Goal: Transaction & Acquisition: Purchase product/service

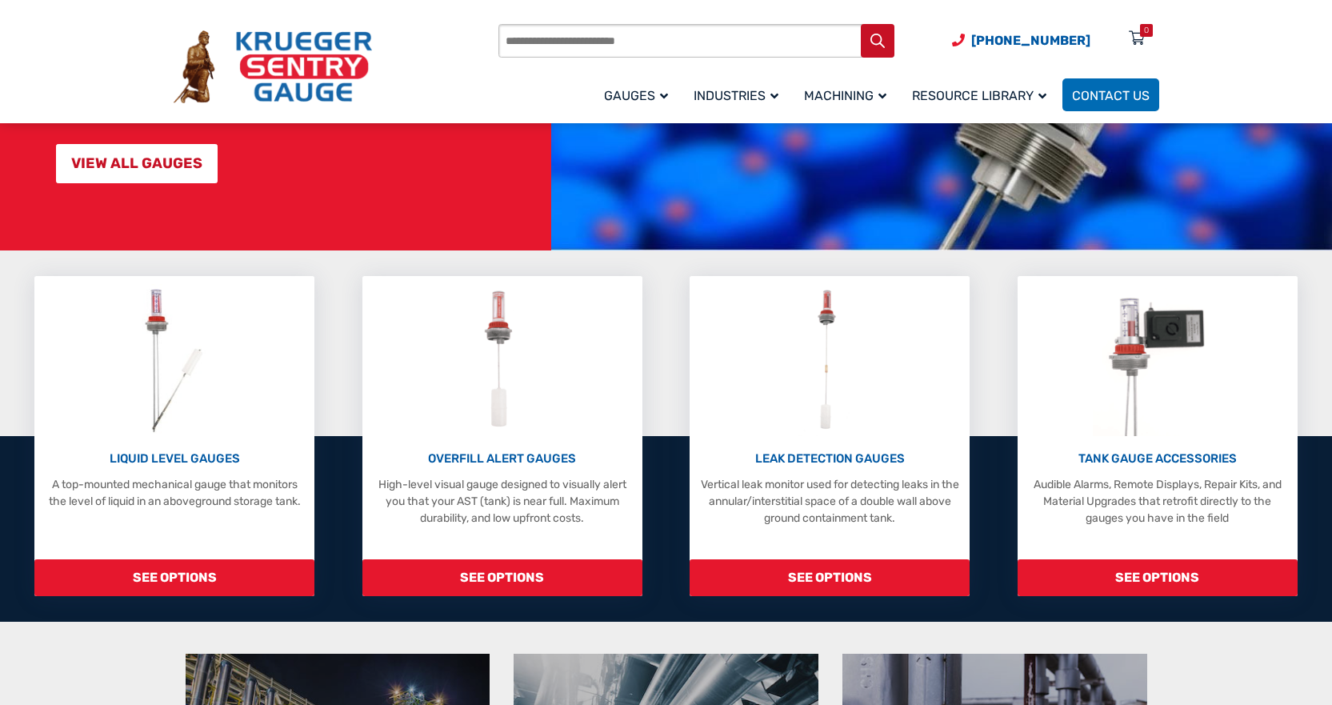
scroll to position [240, 0]
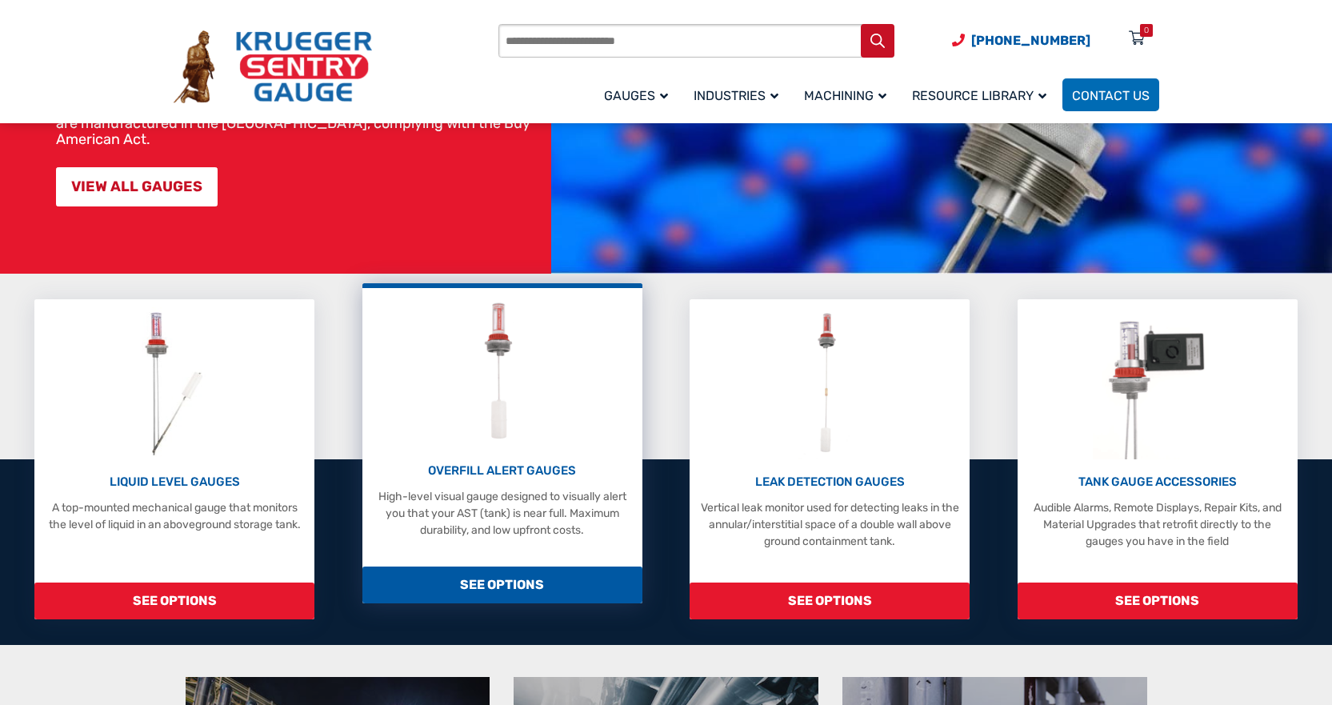
click at [505, 323] on img at bounding box center [501, 372] width 71 height 152
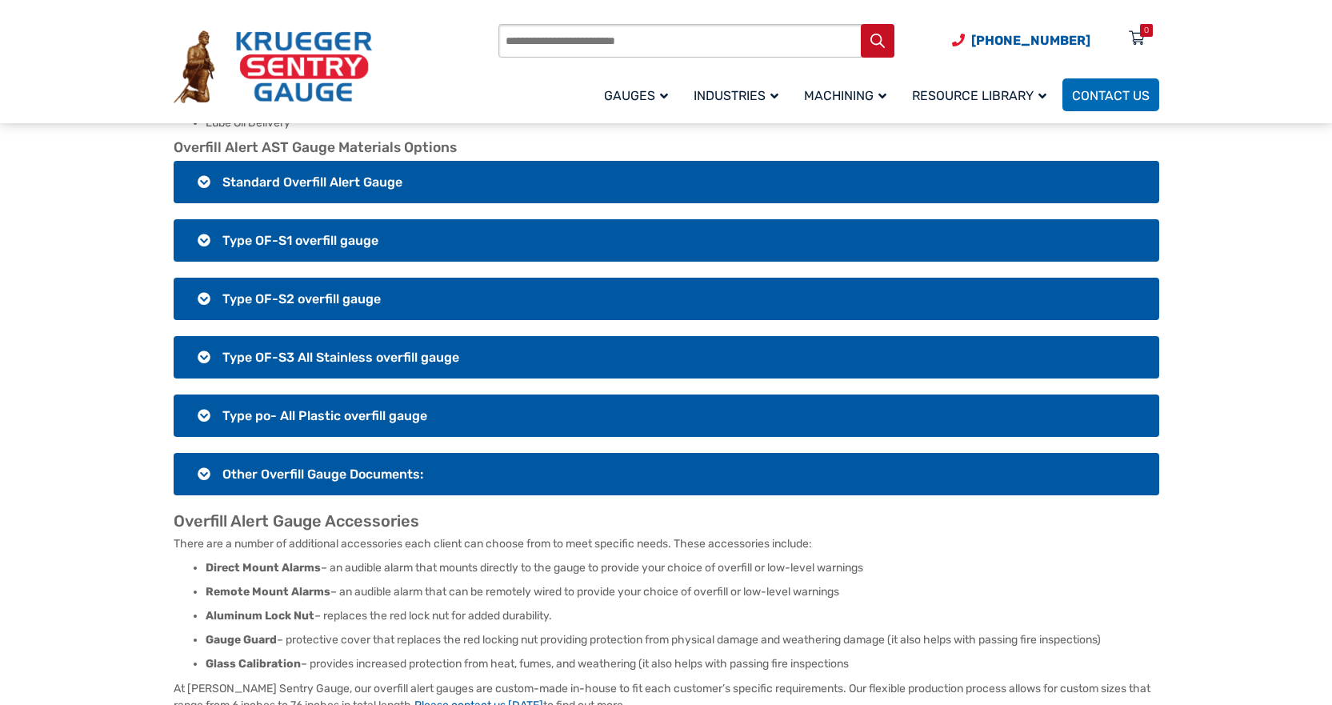
scroll to position [1200, 0]
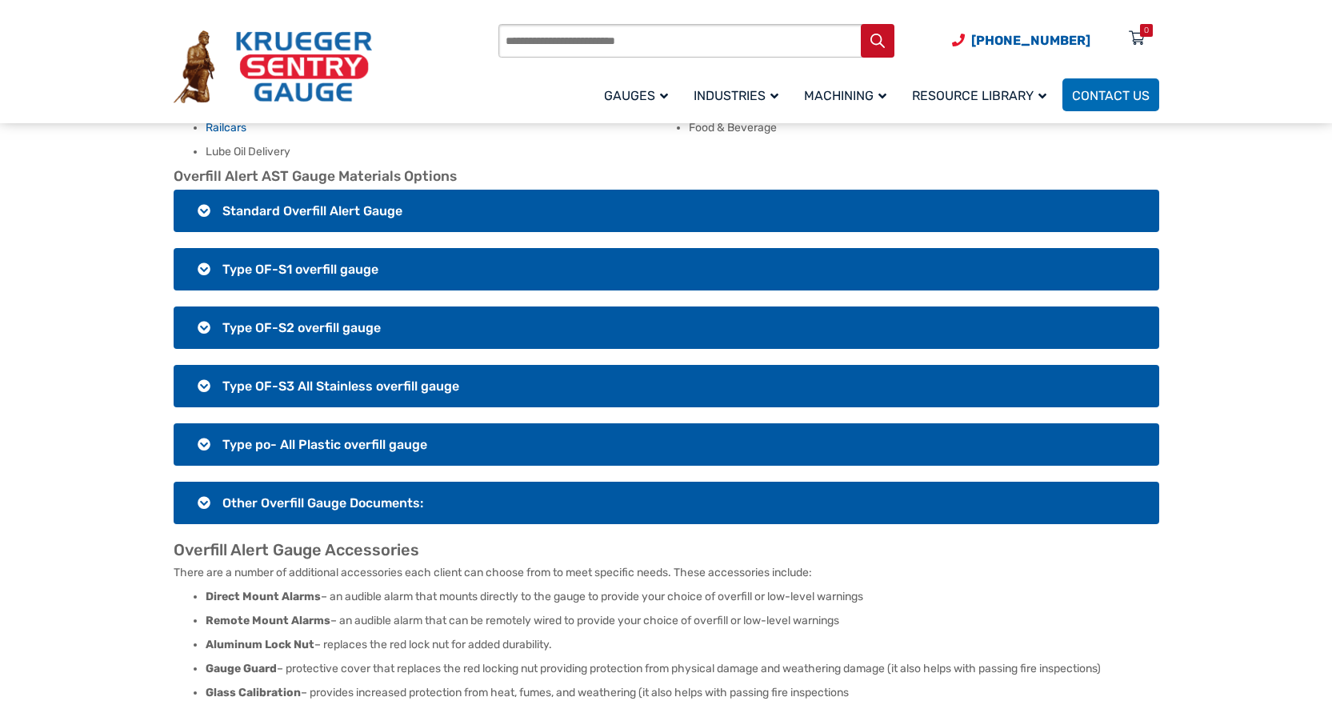
click at [368, 378] on span "Type OF-S3 All Stainless overfill gauge" at bounding box center [340, 385] width 237 height 15
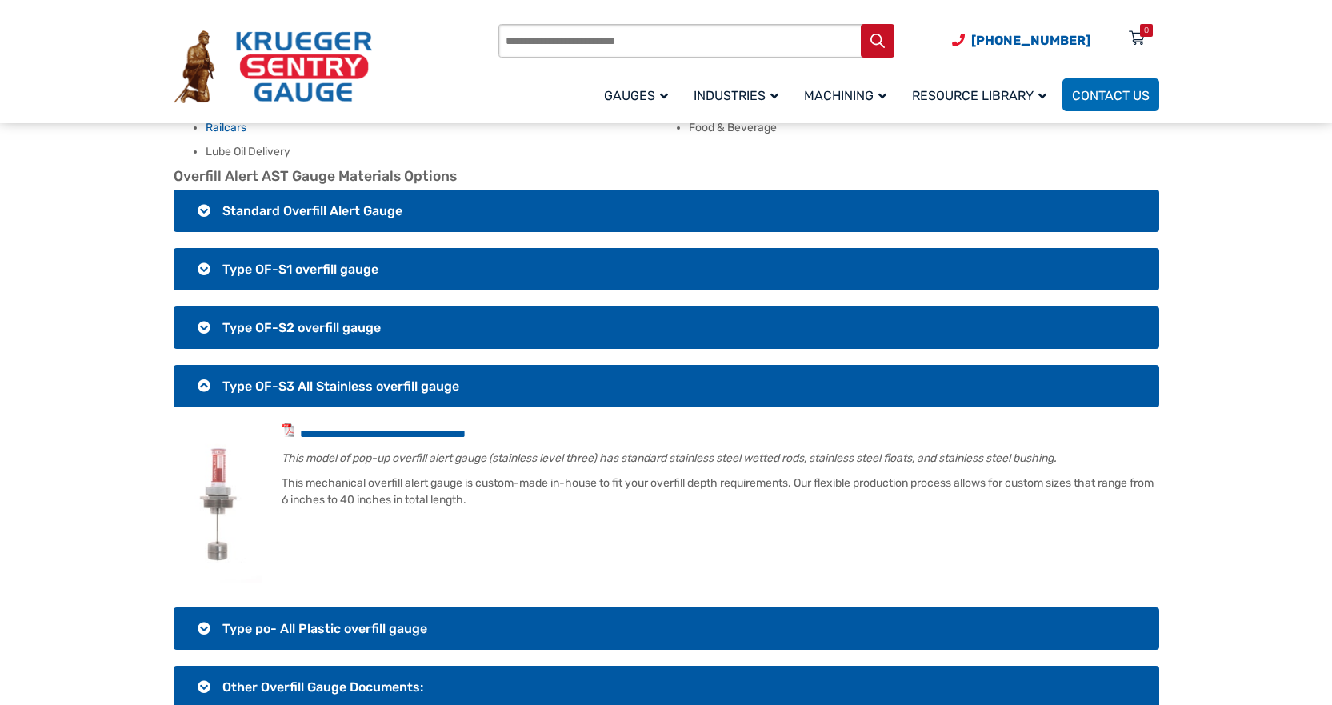
click at [350, 320] on span "Type OF-S2 overfill gauge" at bounding box center [301, 327] width 158 height 15
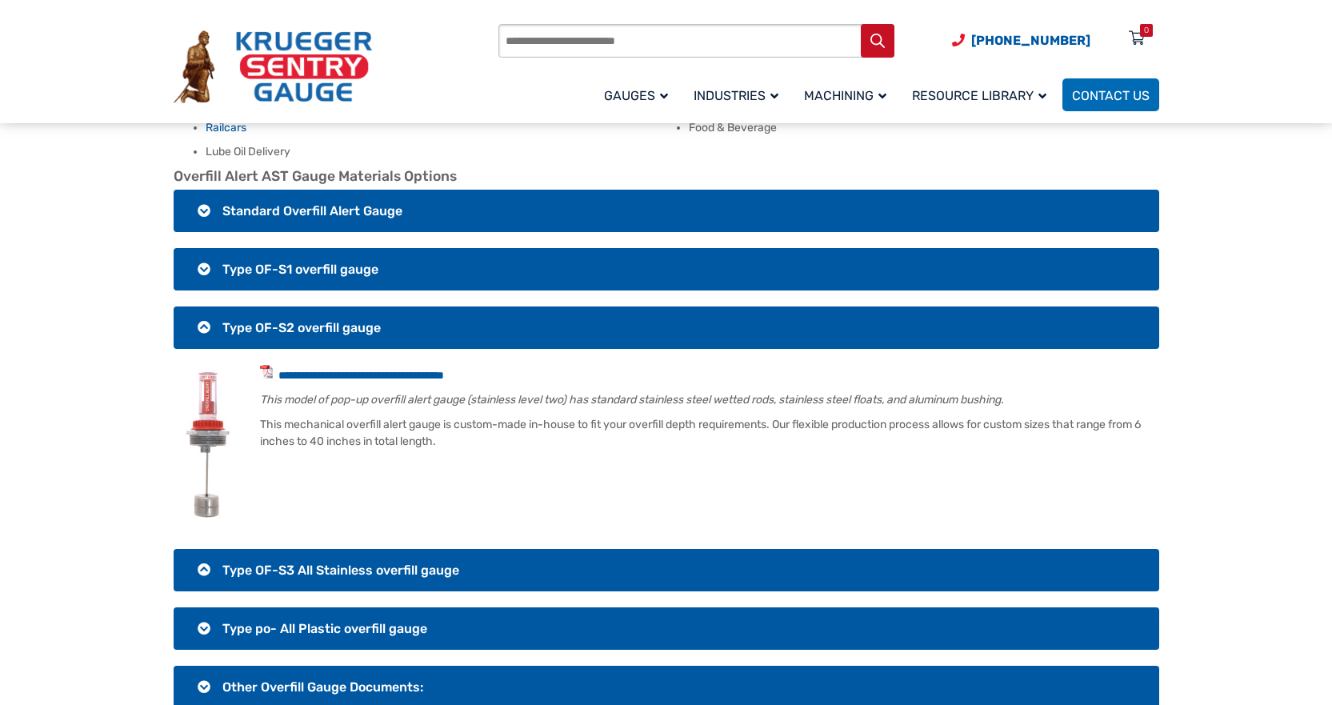
click at [330, 263] on h3 "Type OF-S1 overfill gauge" at bounding box center [666, 269] width 985 height 42
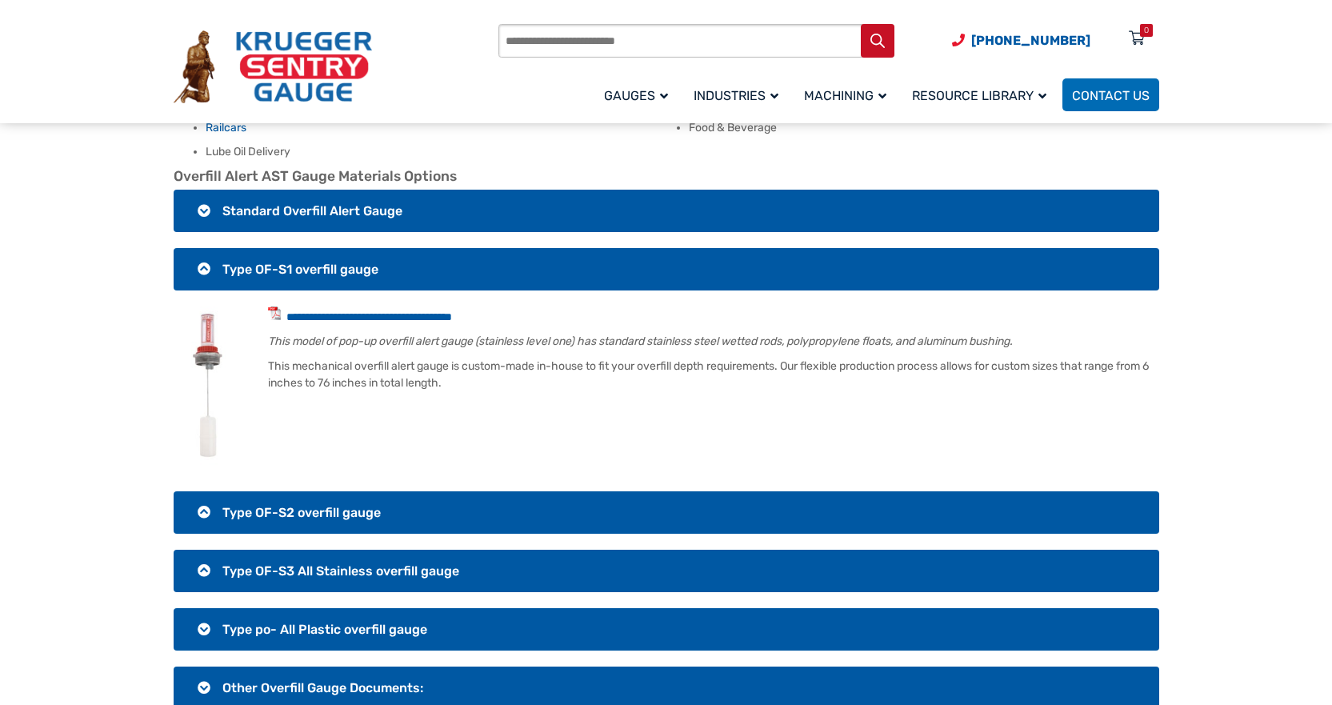
click at [321, 203] on span "Standard Overfill Alert Gauge" at bounding box center [312, 210] width 180 height 15
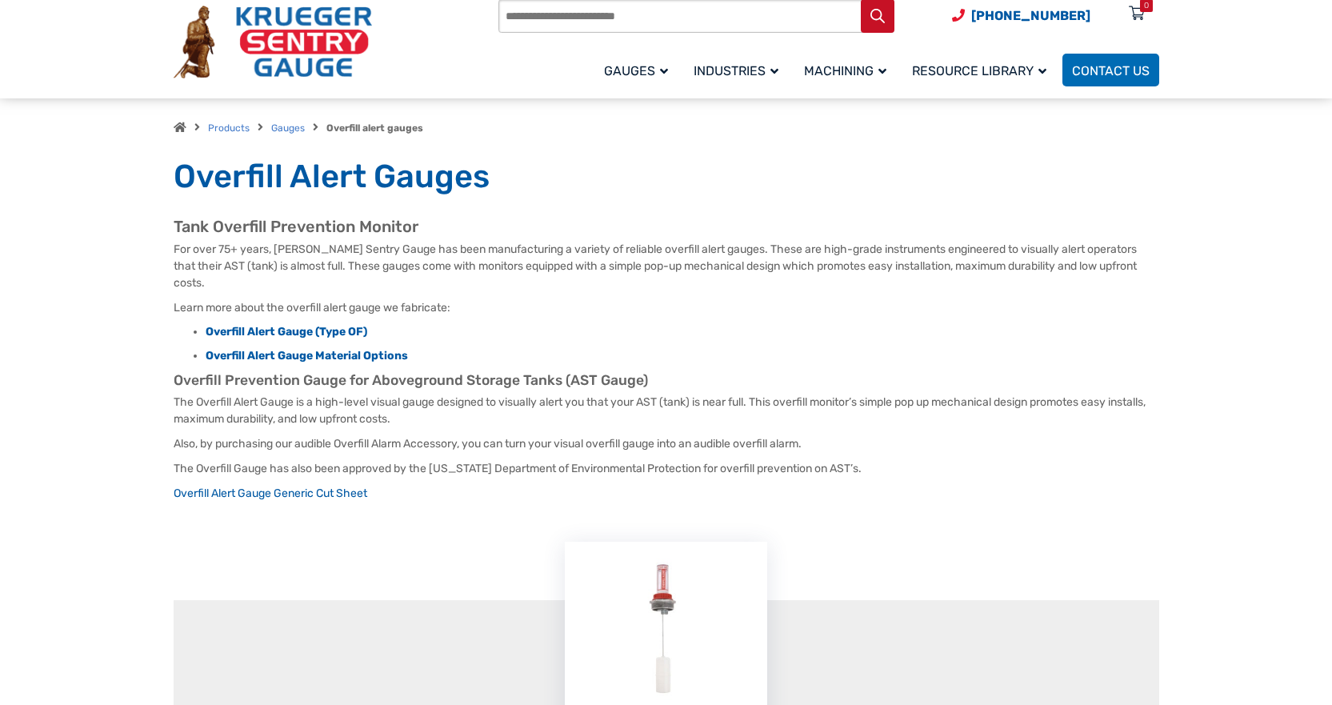
scroll to position [0, 0]
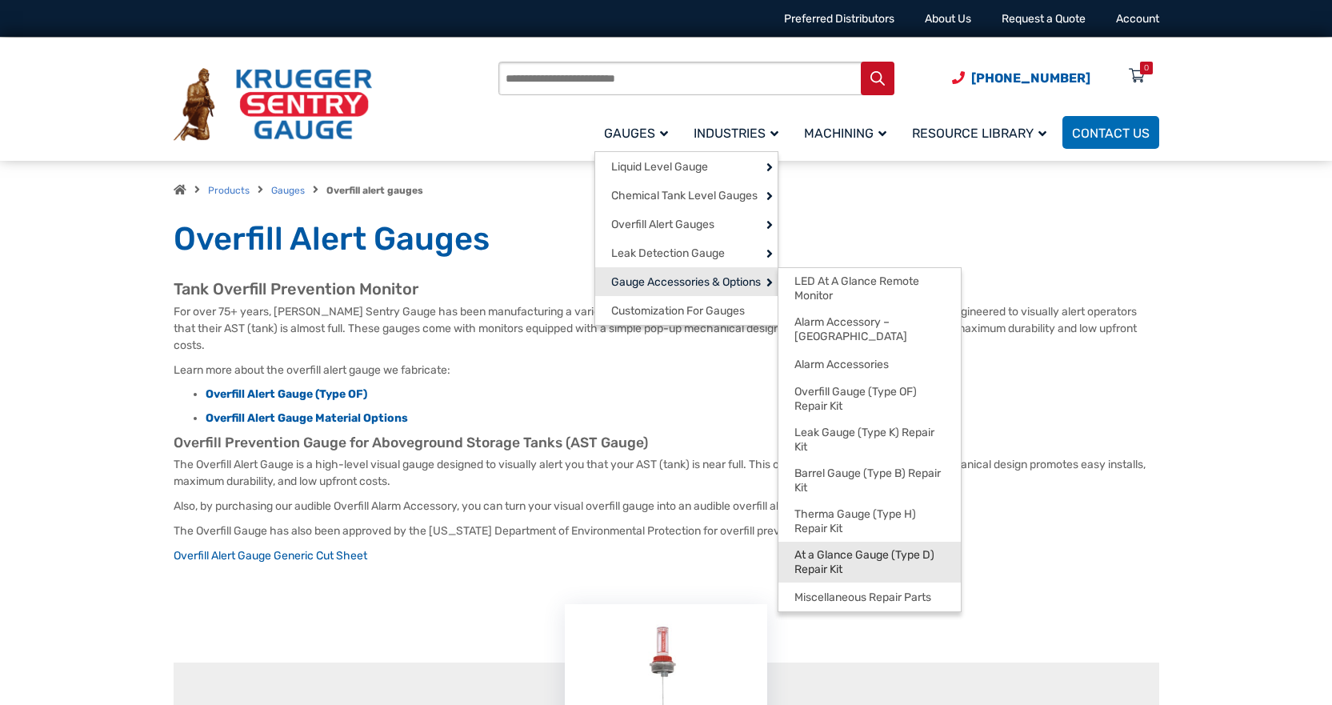
click at [890, 548] on span "At a Glance Gauge (Type D) Repair Kit" at bounding box center [869, 562] width 150 height 28
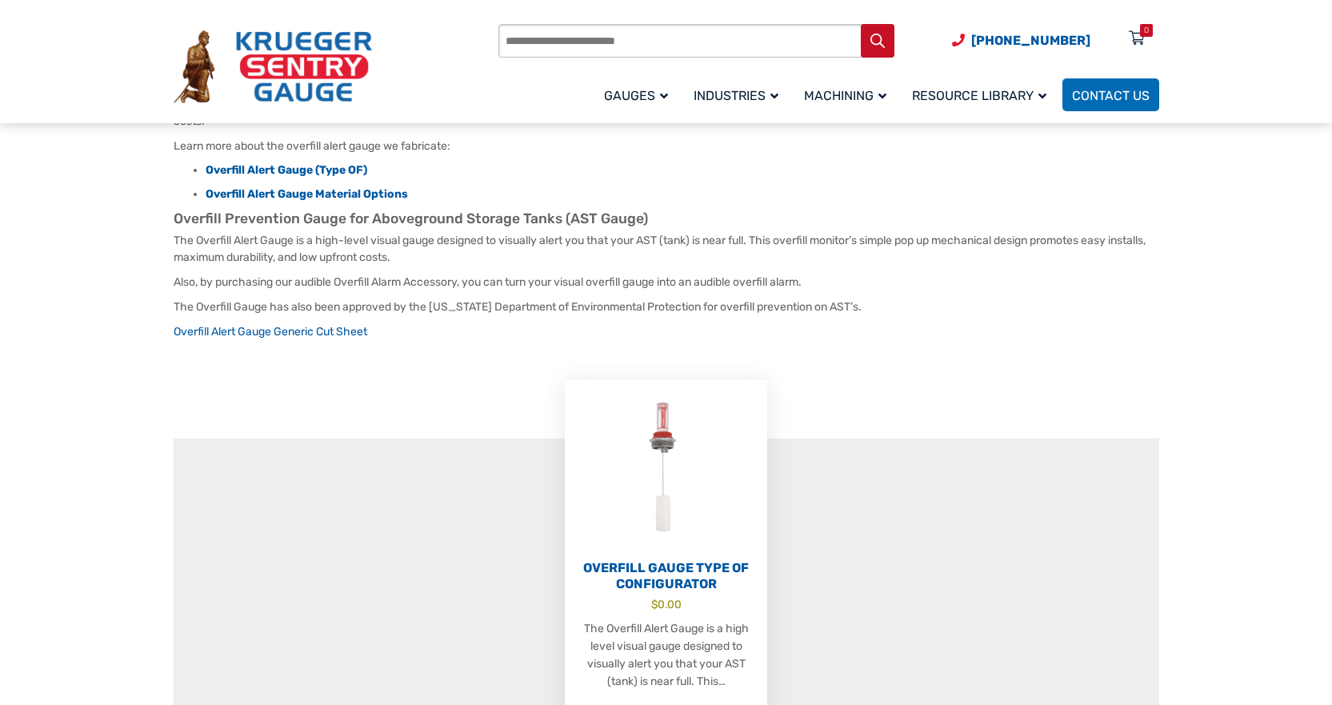
scroll to position [240, 0]
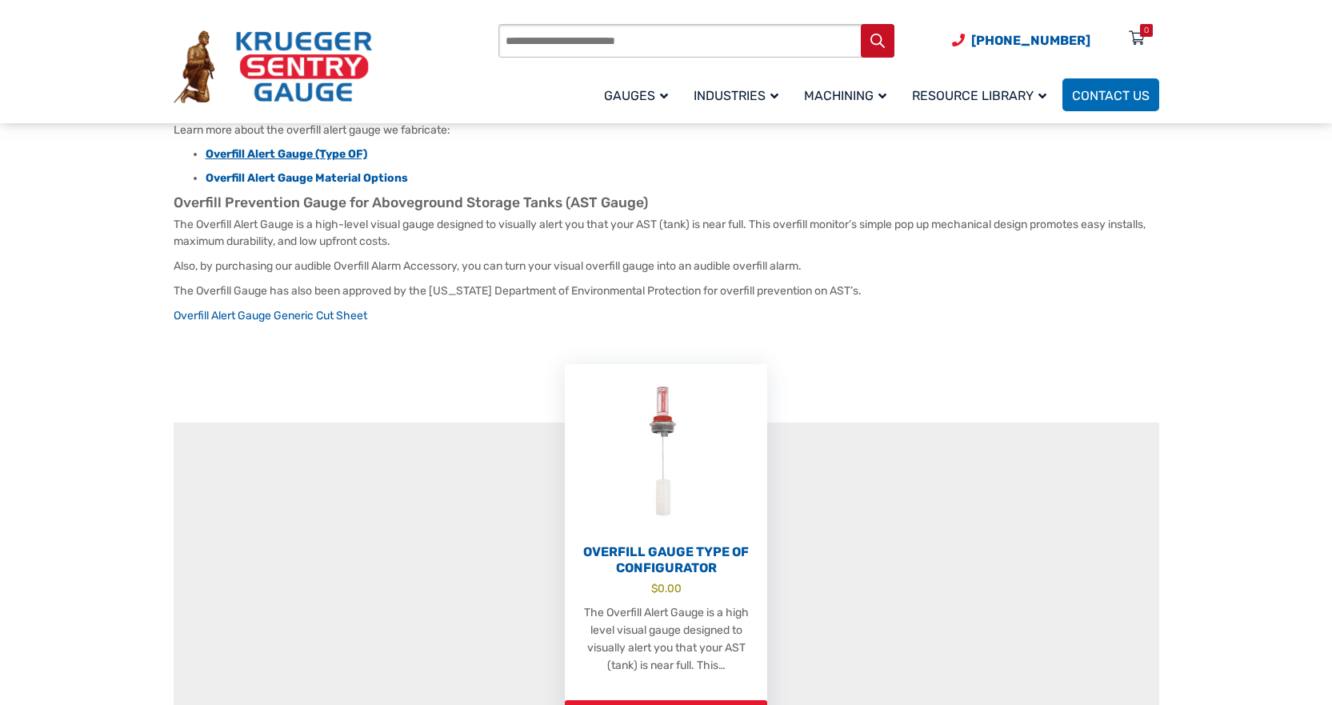
click at [301, 147] on strong "Overfill Alert Gauge (Type OF)" at bounding box center [287, 154] width 162 height 14
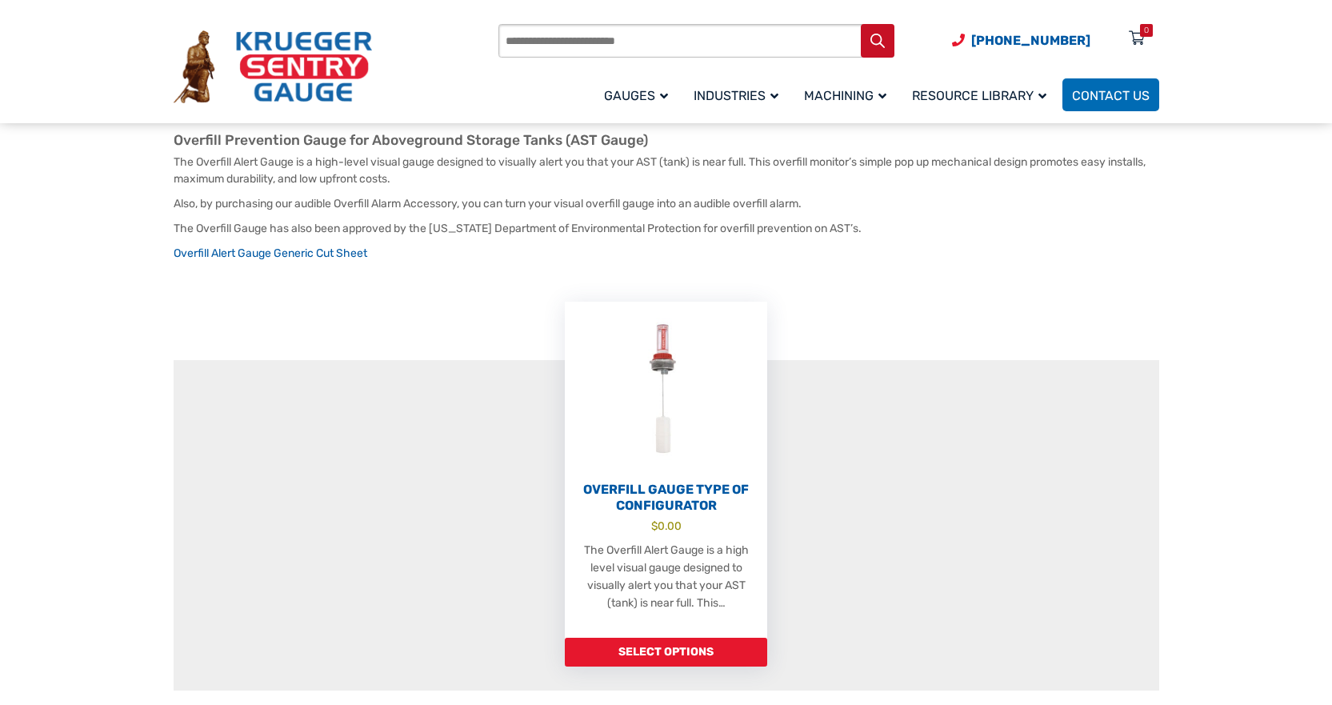
scroll to position [400, 0]
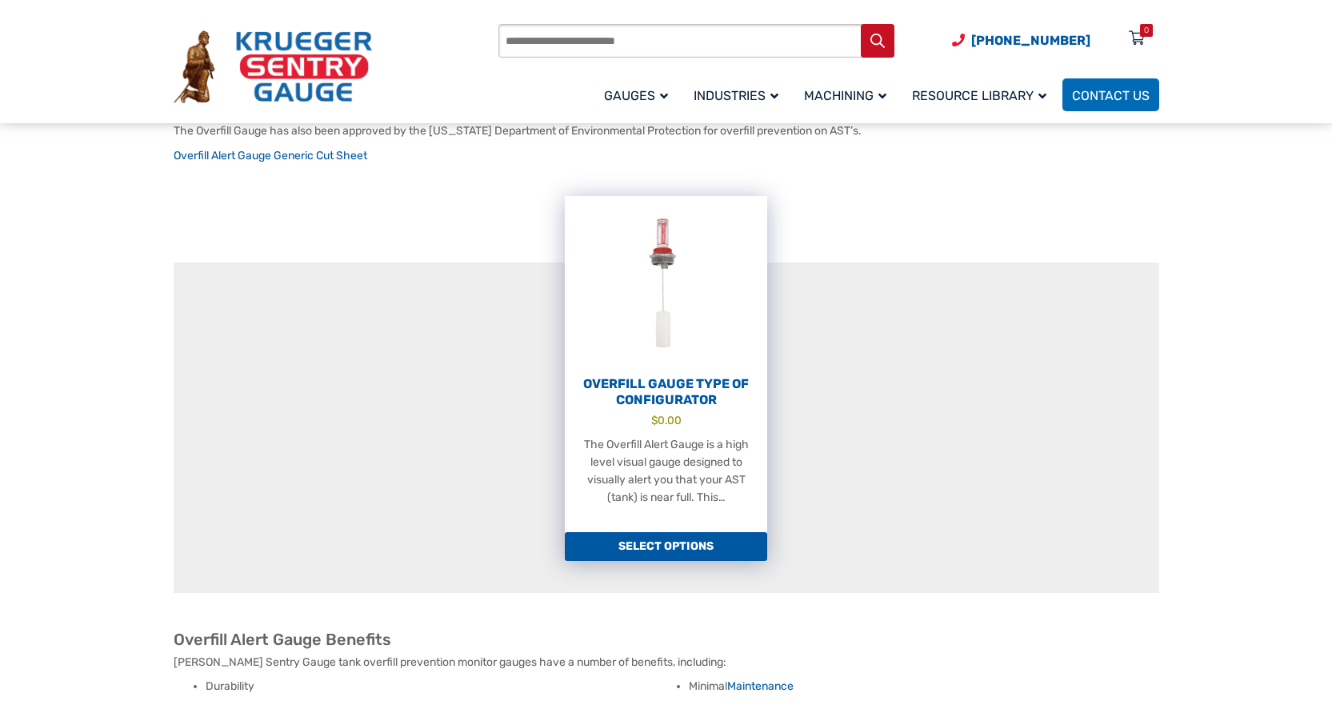
click at [653, 286] on img at bounding box center [666, 284] width 202 height 176
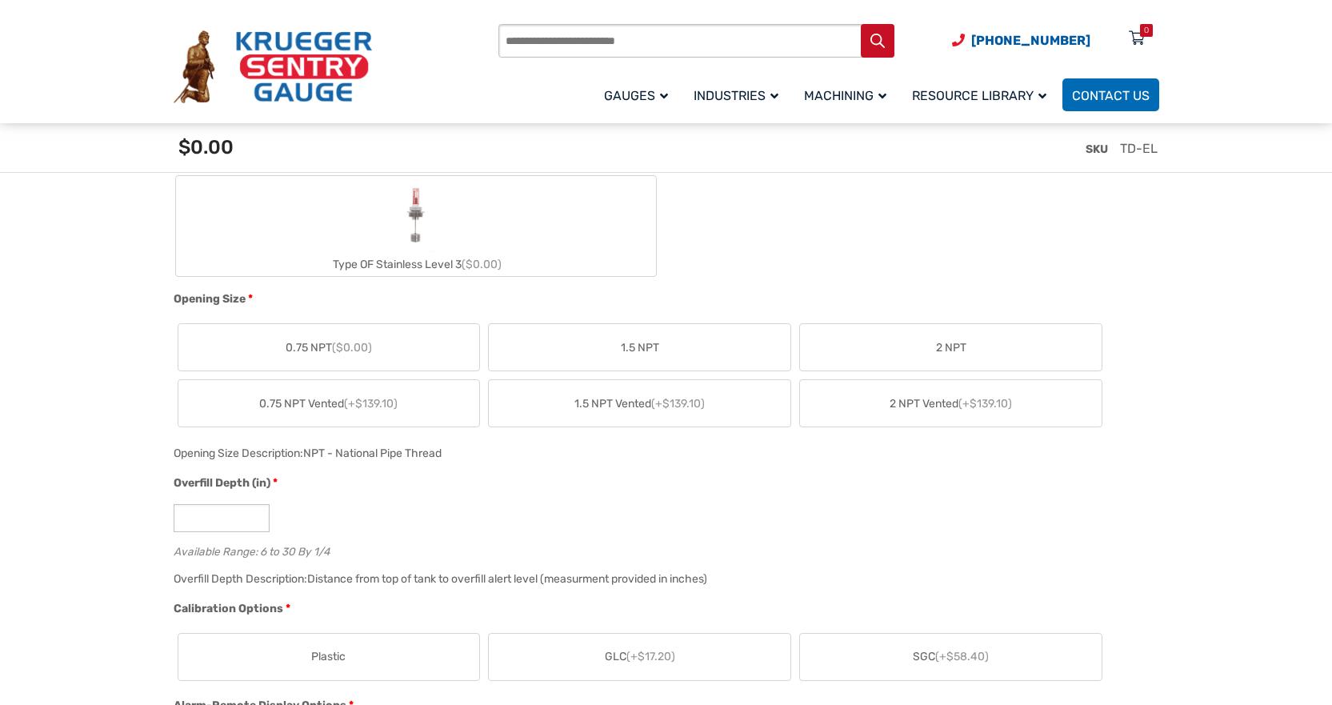
scroll to position [880, 0]
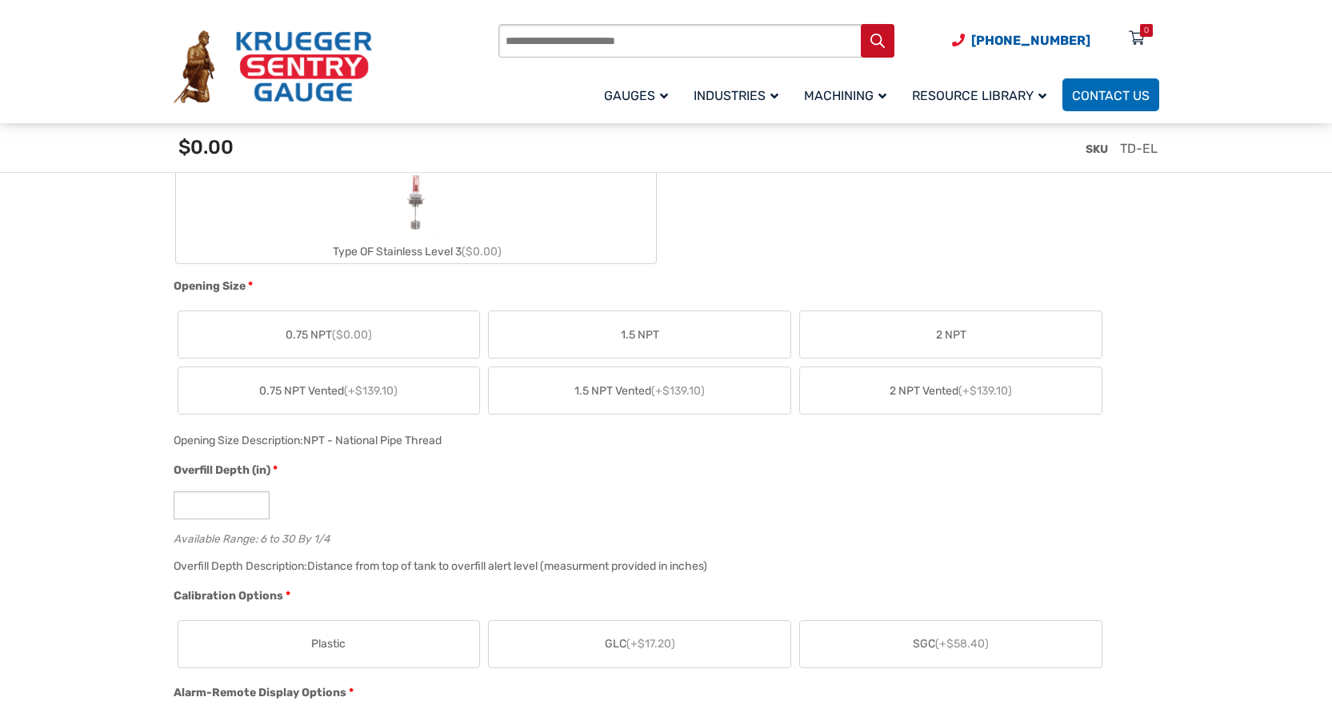
click at [324, 334] on span "0.75 NPT ($0.00)" at bounding box center [329, 334] width 86 height 17
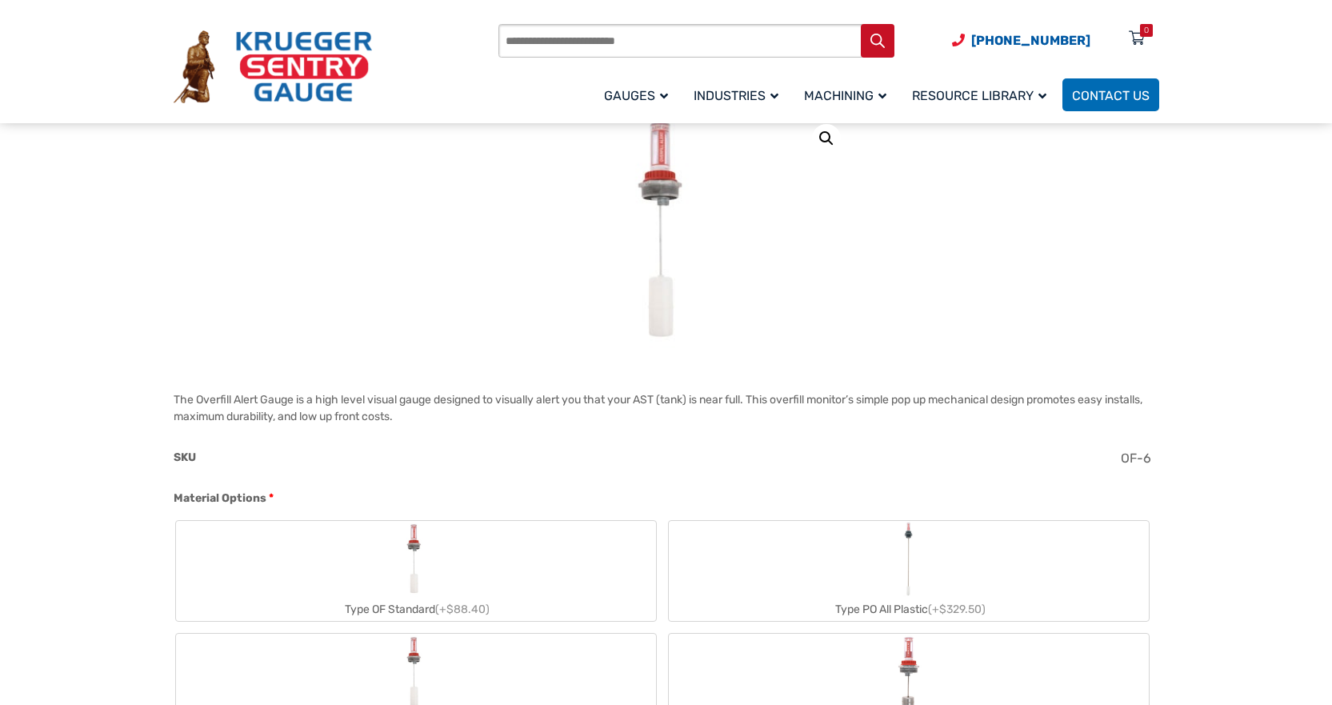
scroll to position [480, 0]
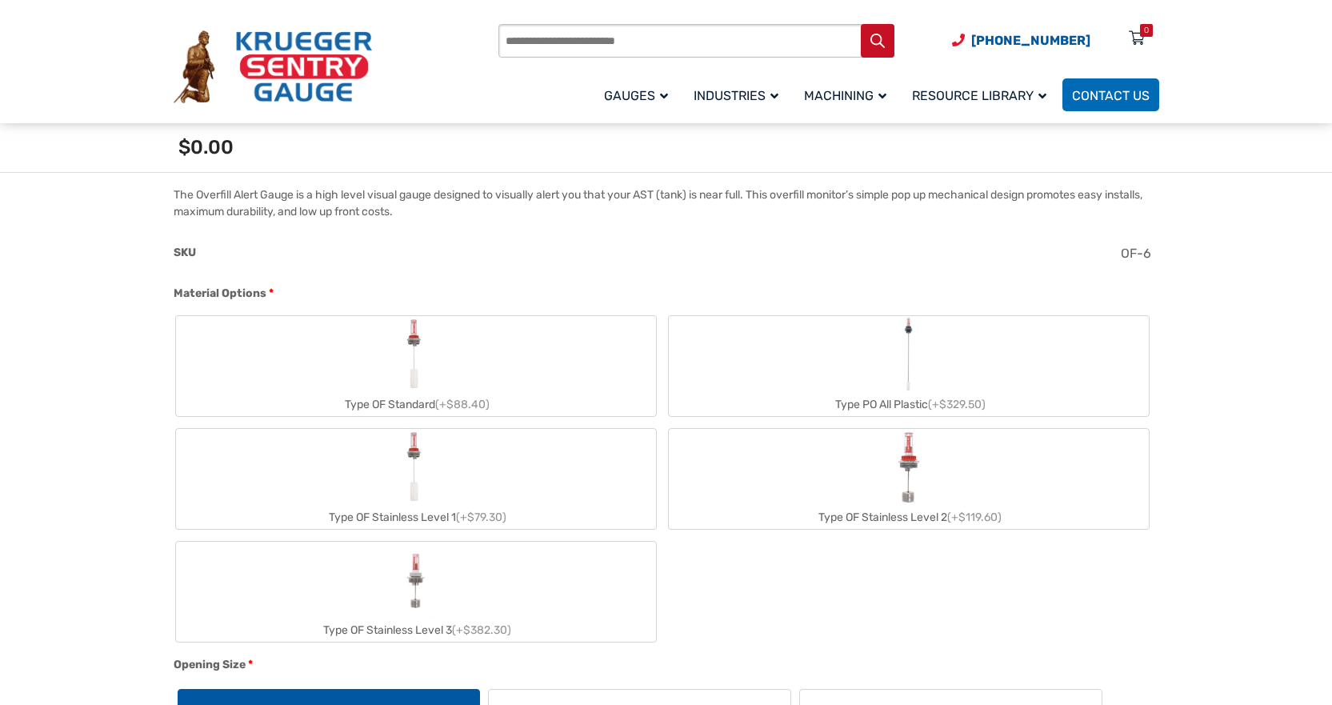
click at [390, 346] on label "Type OF Standard (+$88.40)" at bounding box center [416, 366] width 480 height 100
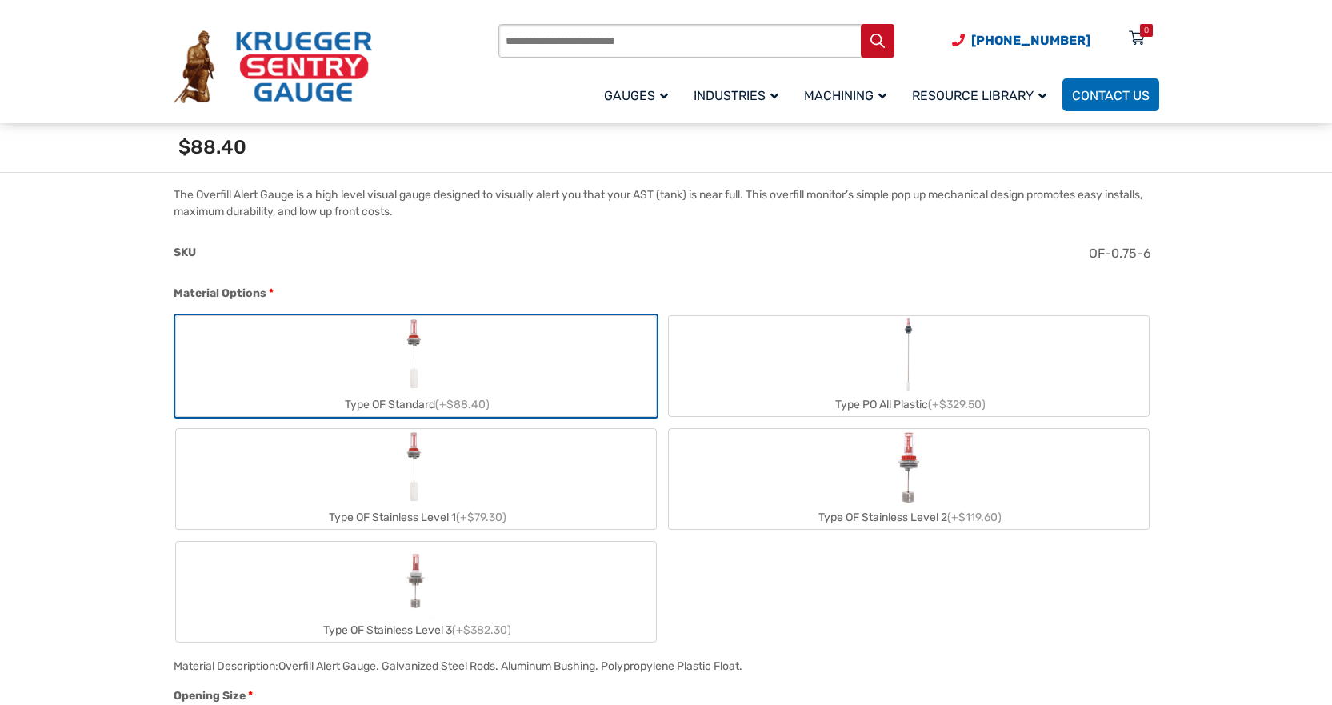
scroll to position [0, 0]
